Goal: Task Accomplishment & Management: Complete application form

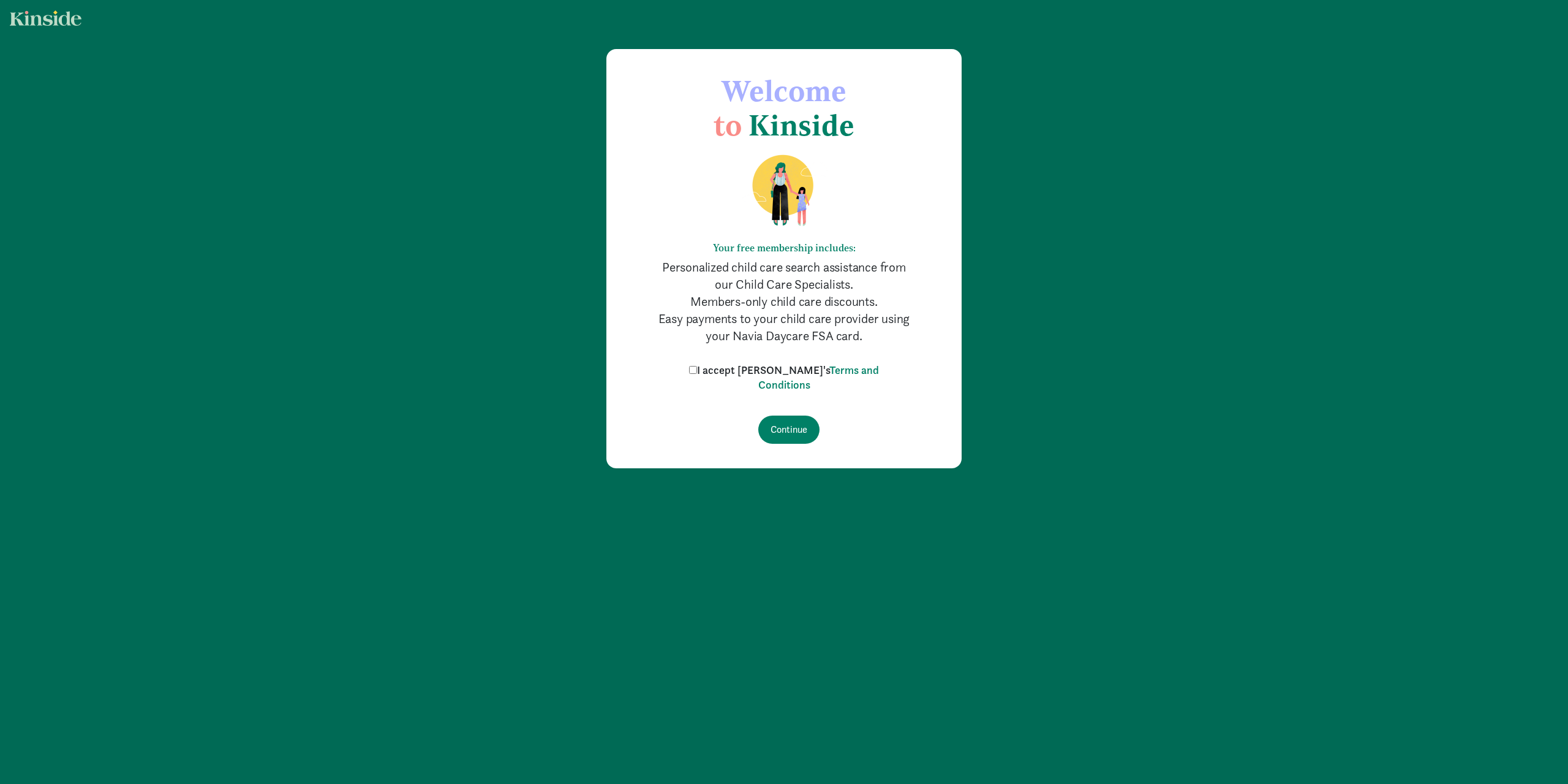
click at [710, 369] on label "I accept [PERSON_NAME]'s Terms and Conditions" at bounding box center [784, 377] width 196 height 30
click at [697, 369] on input "I accept [PERSON_NAME]'s Terms and Conditions" at bounding box center [693, 369] width 8 height 8
checkbox input "true"
click at [778, 426] on input "Continue" at bounding box center [789, 429] width 61 height 28
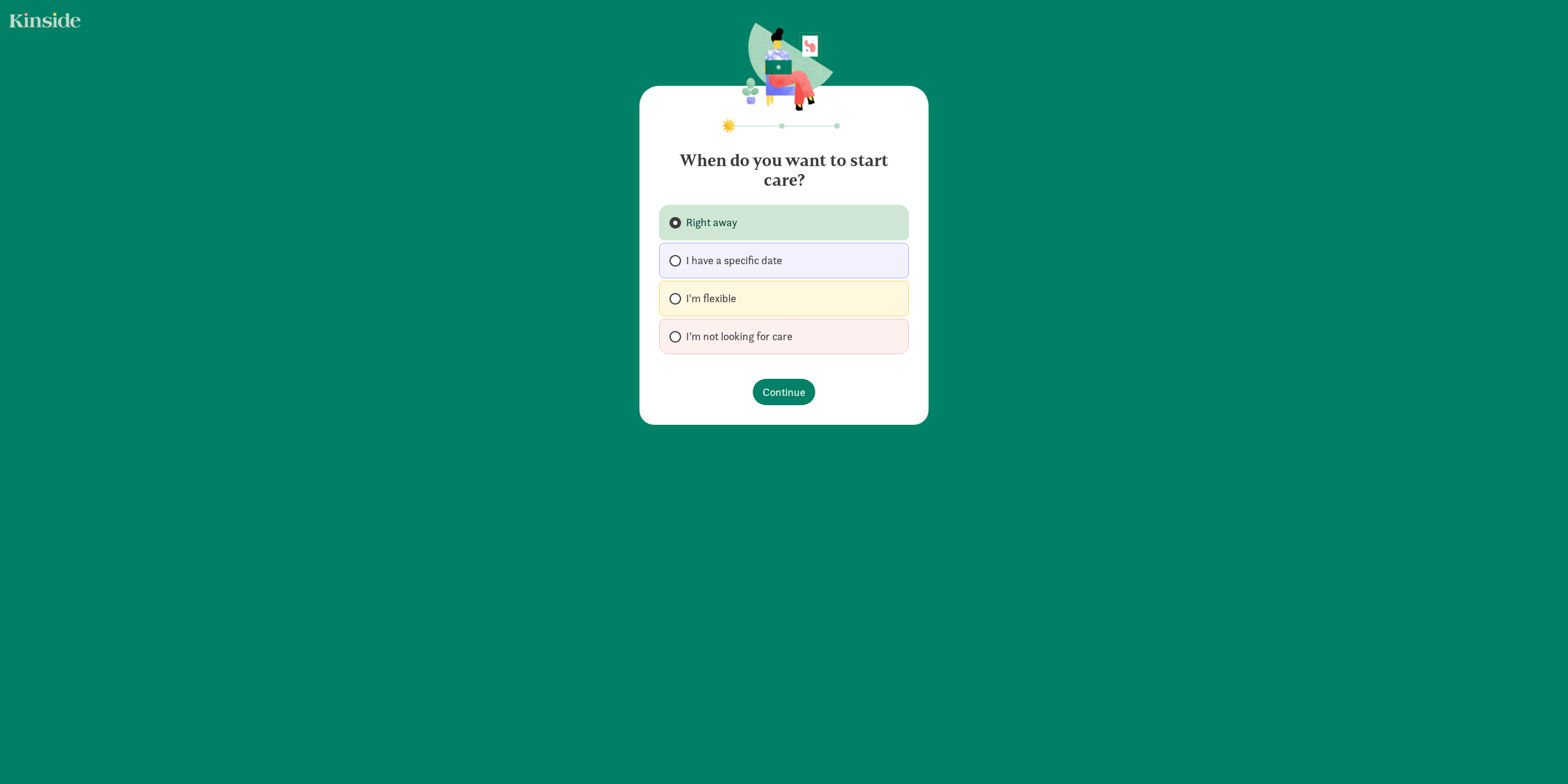
click at [756, 263] on span "I have a specific date" at bounding box center [733, 260] width 96 height 14
click at [677, 263] on input "I have a specific date" at bounding box center [673, 260] width 8 height 8
radio input "true"
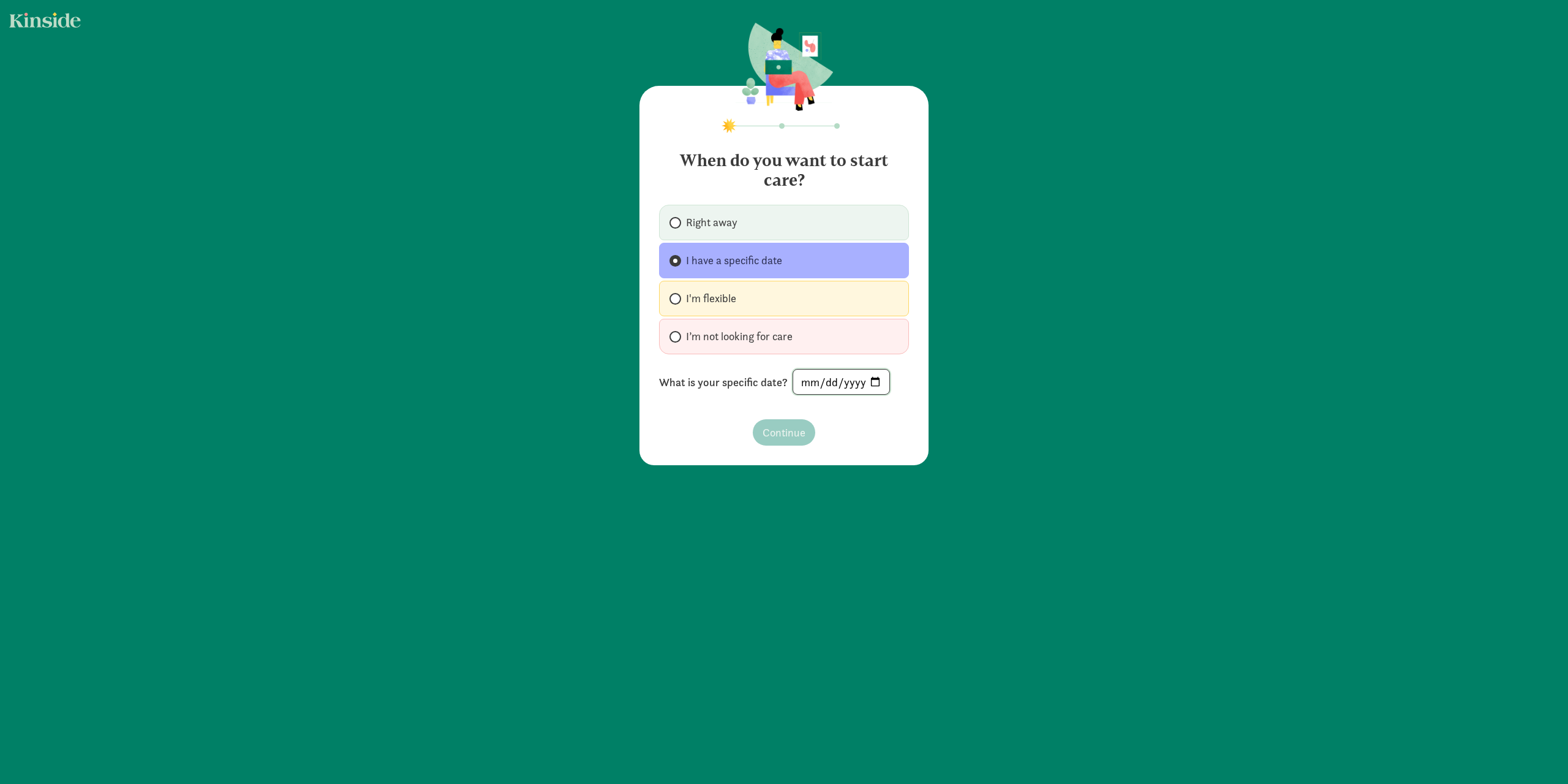
click at [824, 386] on input "date" at bounding box center [841, 381] width 96 height 25
click at [802, 384] on input "date" at bounding box center [841, 381] width 96 height 25
type input "[DATE]"
click at [774, 428] on span "Continue" at bounding box center [784, 432] width 43 height 16
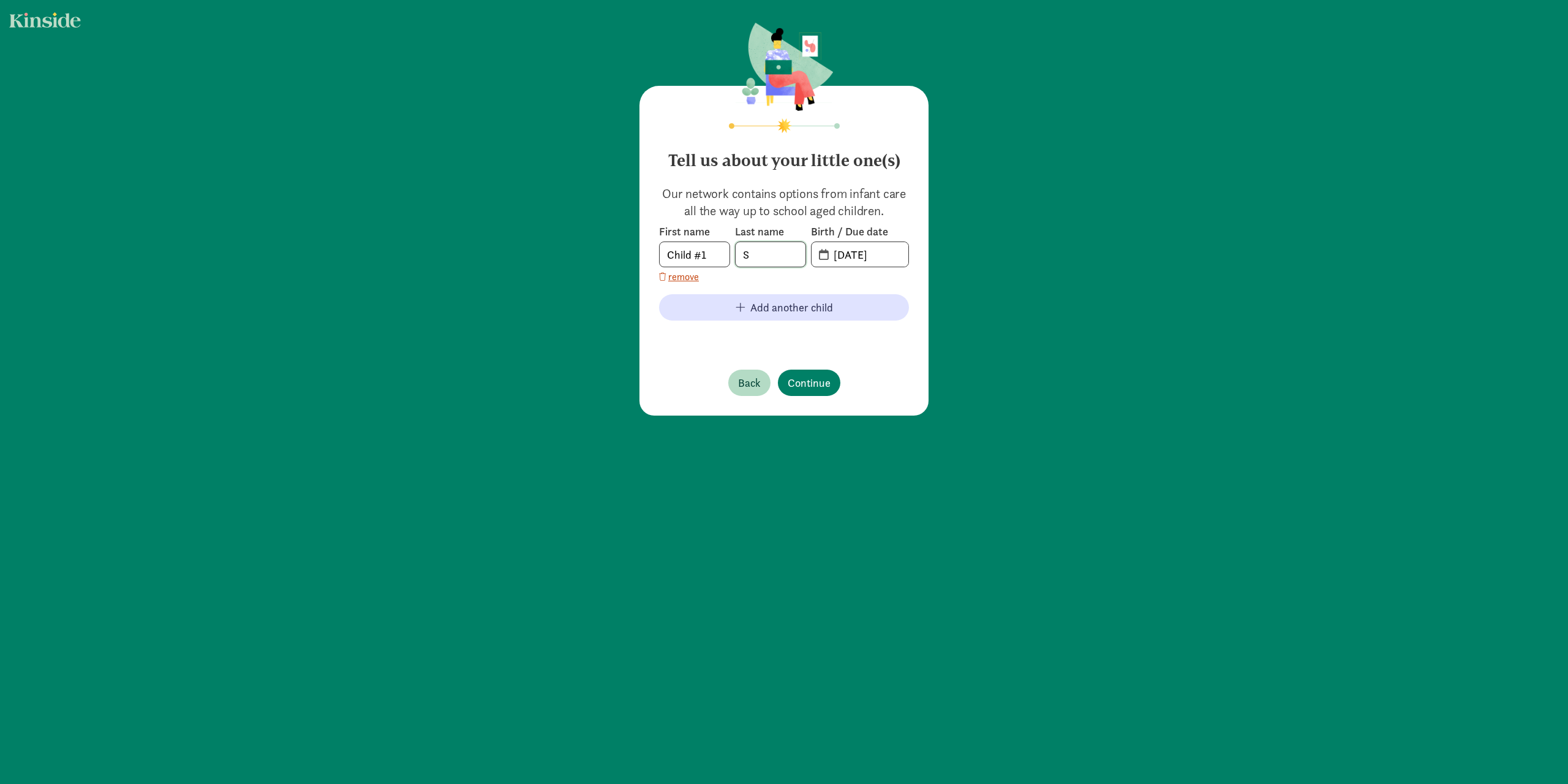
drag, startPoint x: 754, startPoint y: 254, endPoint x: 738, endPoint y: 253, distance: 16.0
click at [738, 253] on input "S" at bounding box center [771, 254] width 70 height 25
type input "Coburn"
drag, startPoint x: 855, startPoint y: 255, endPoint x: 847, endPoint y: 255, distance: 8.0
click at [847, 255] on input "08-15-2025" at bounding box center [867, 254] width 82 height 25
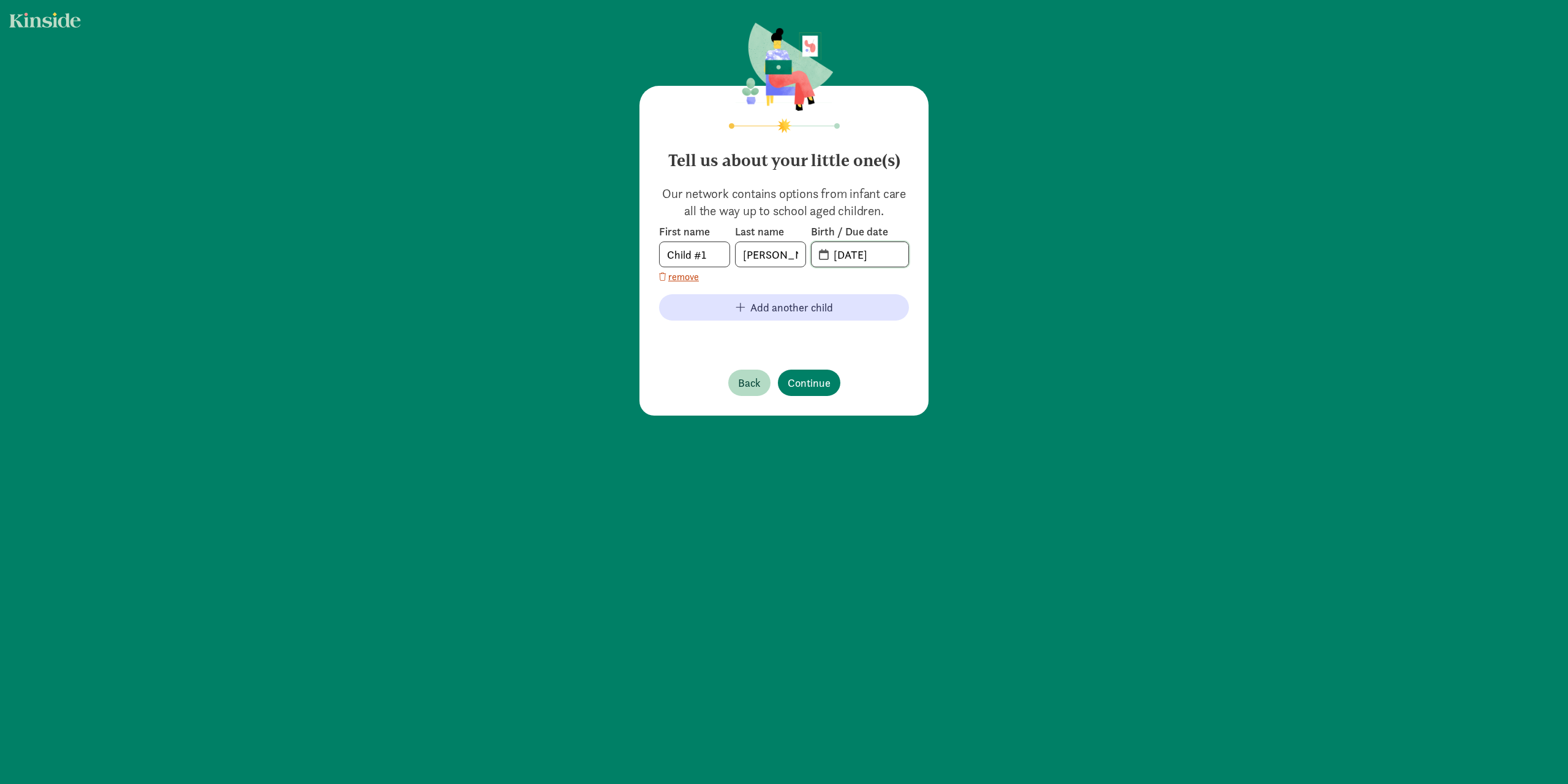
drag, startPoint x: 892, startPoint y: 255, endPoint x: 879, endPoint y: 254, distance: 13.0
click at [879, 254] on input "08-27-2025" at bounding box center [867, 254] width 82 height 25
type input "08-27-2024"
drag, startPoint x: 710, startPoint y: 253, endPoint x: 653, endPoint y: 254, distance: 57.0
click at [653, 254] on div "Tell us about your little one(s) Our network contains options from infant care …" at bounding box center [784, 250] width 289 height 329
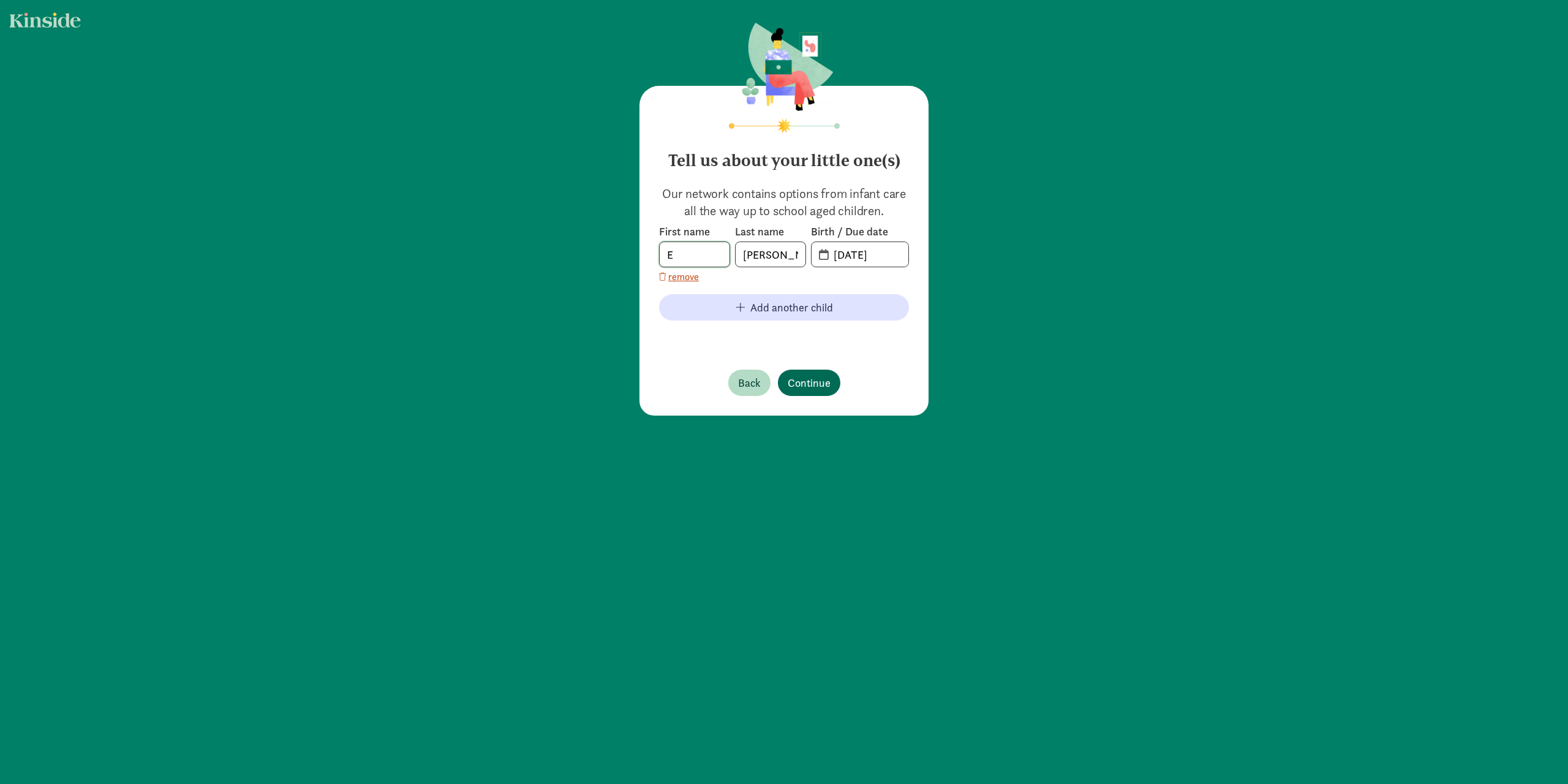
type input "E"
click at [807, 379] on span "Continue" at bounding box center [809, 382] width 43 height 16
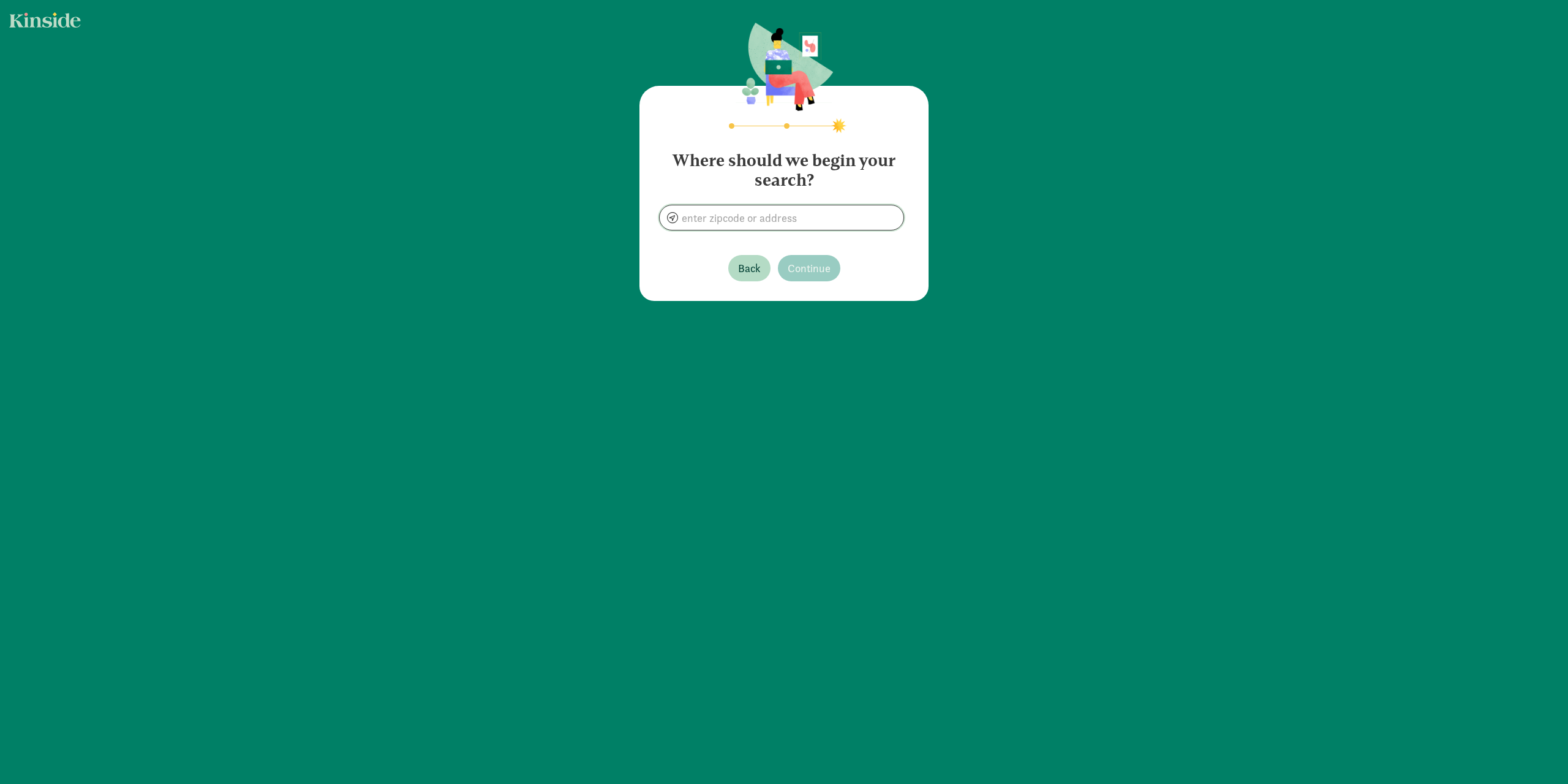
click at [780, 224] on input at bounding box center [781, 217] width 244 height 25
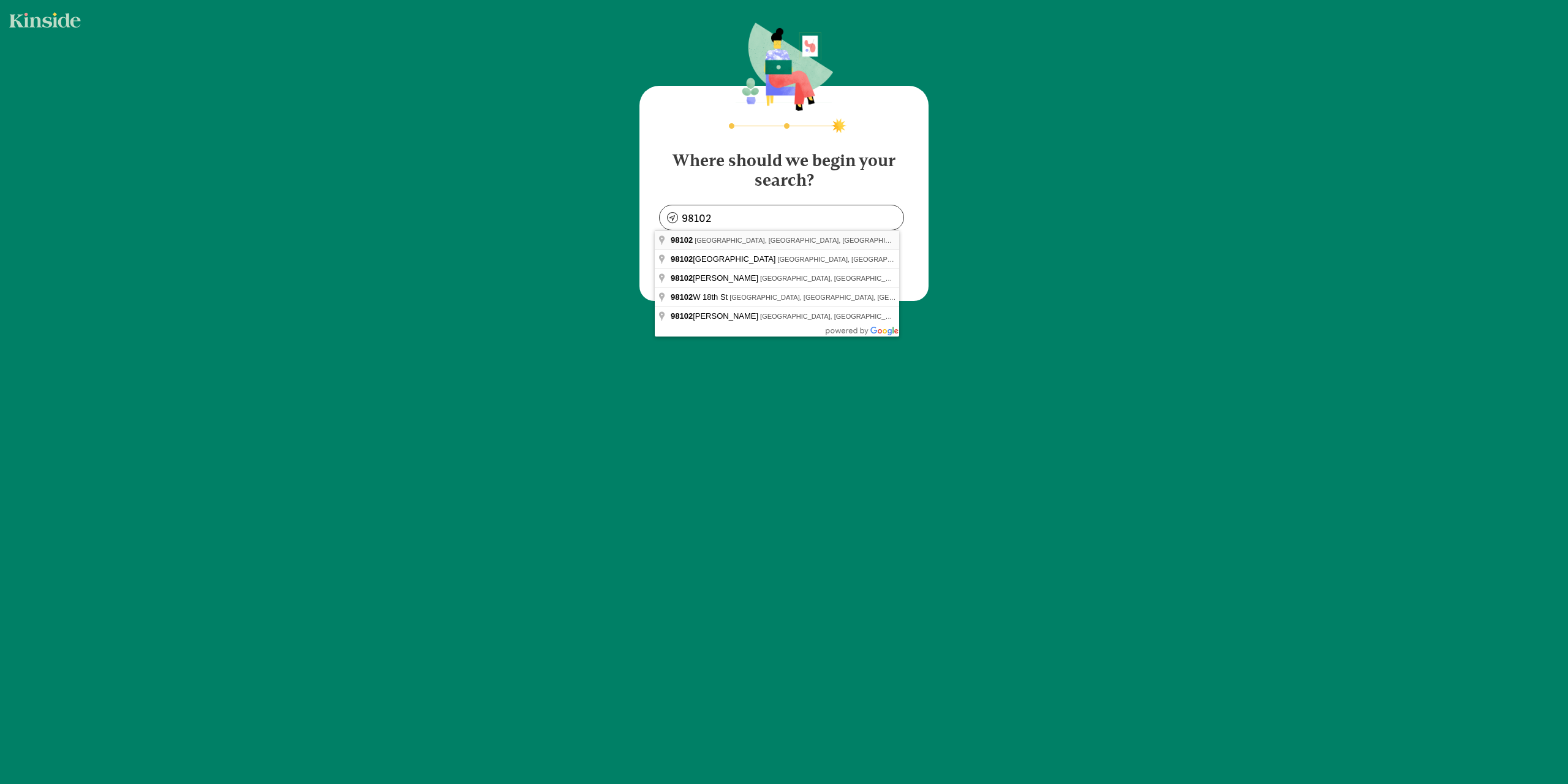
type input "Seattle, WA 98102, USA"
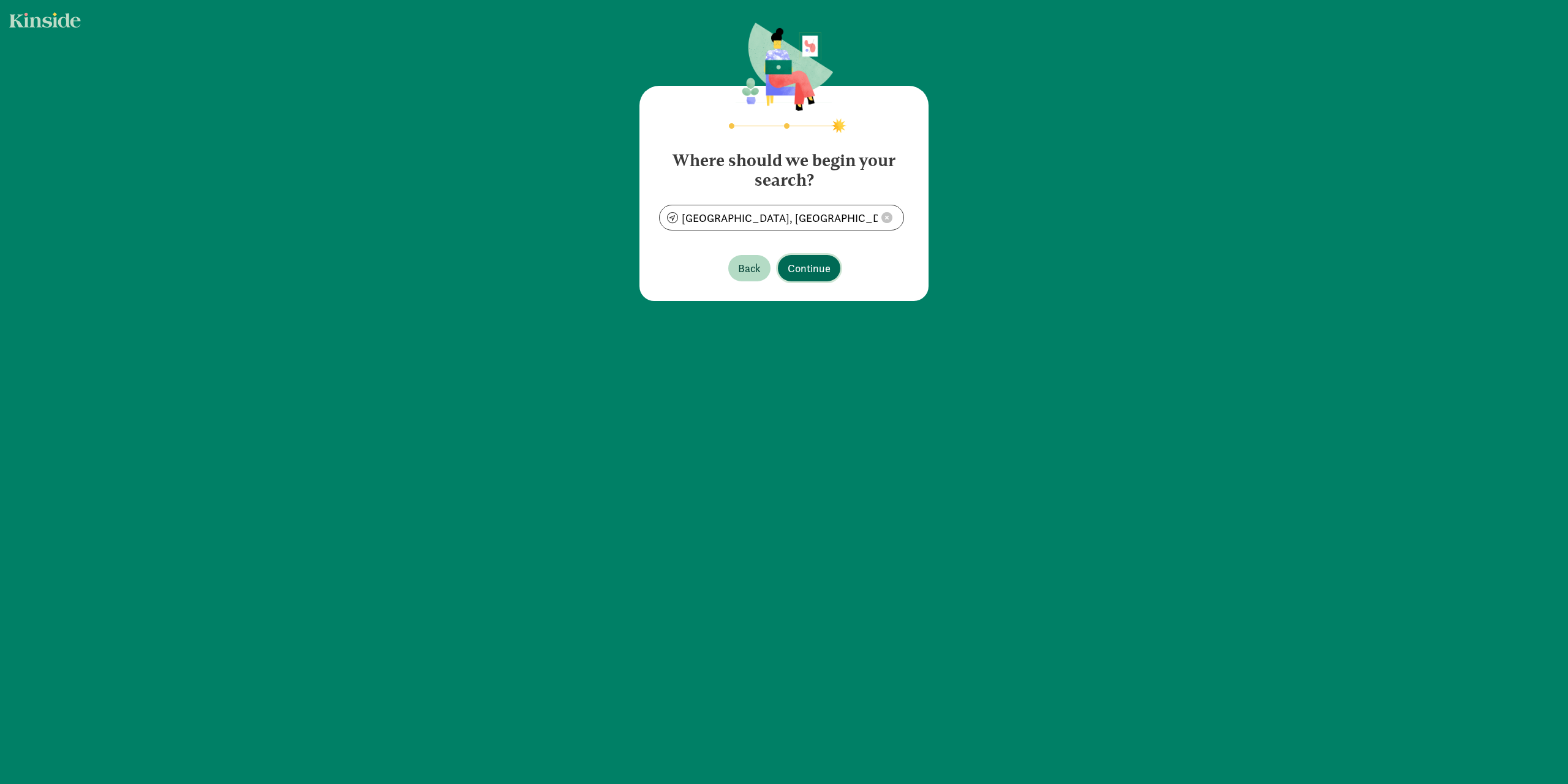
click at [816, 272] on span "Continue" at bounding box center [809, 267] width 43 height 16
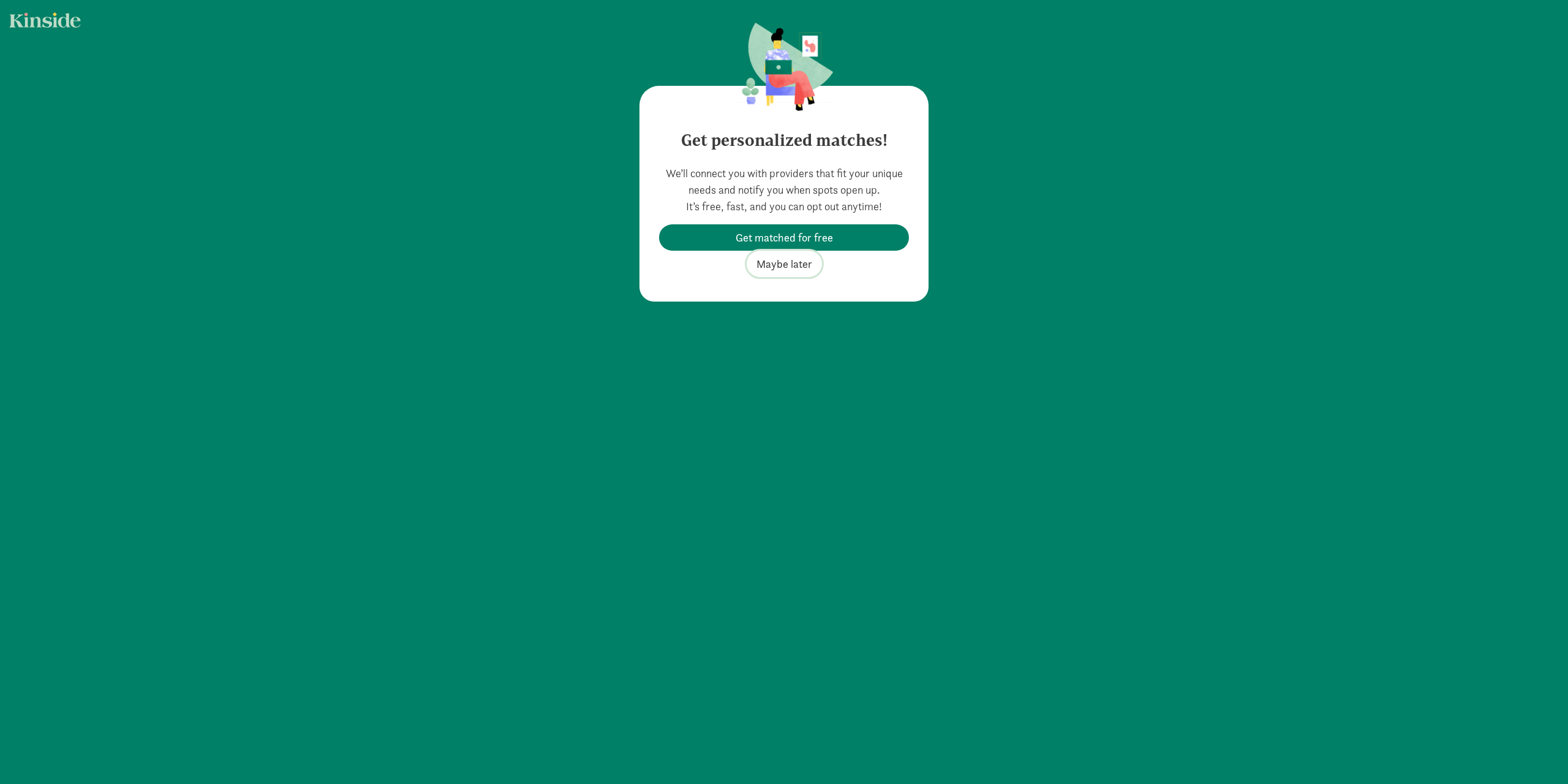
click at [776, 264] on span "Maybe later" at bounding box center [784, 263] width 56 height 16
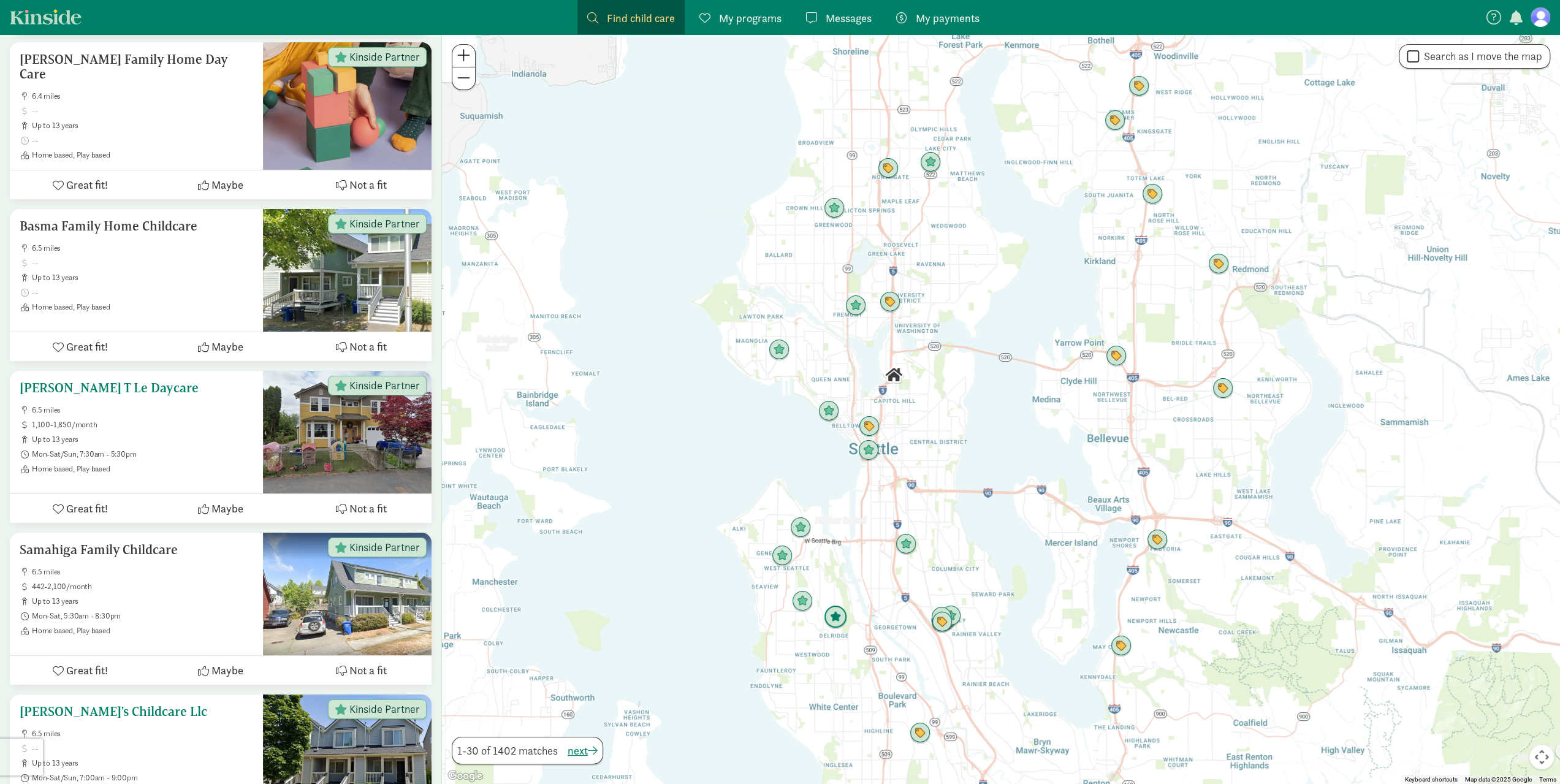
scroll to position [4541, 0]
